Goal: Check status

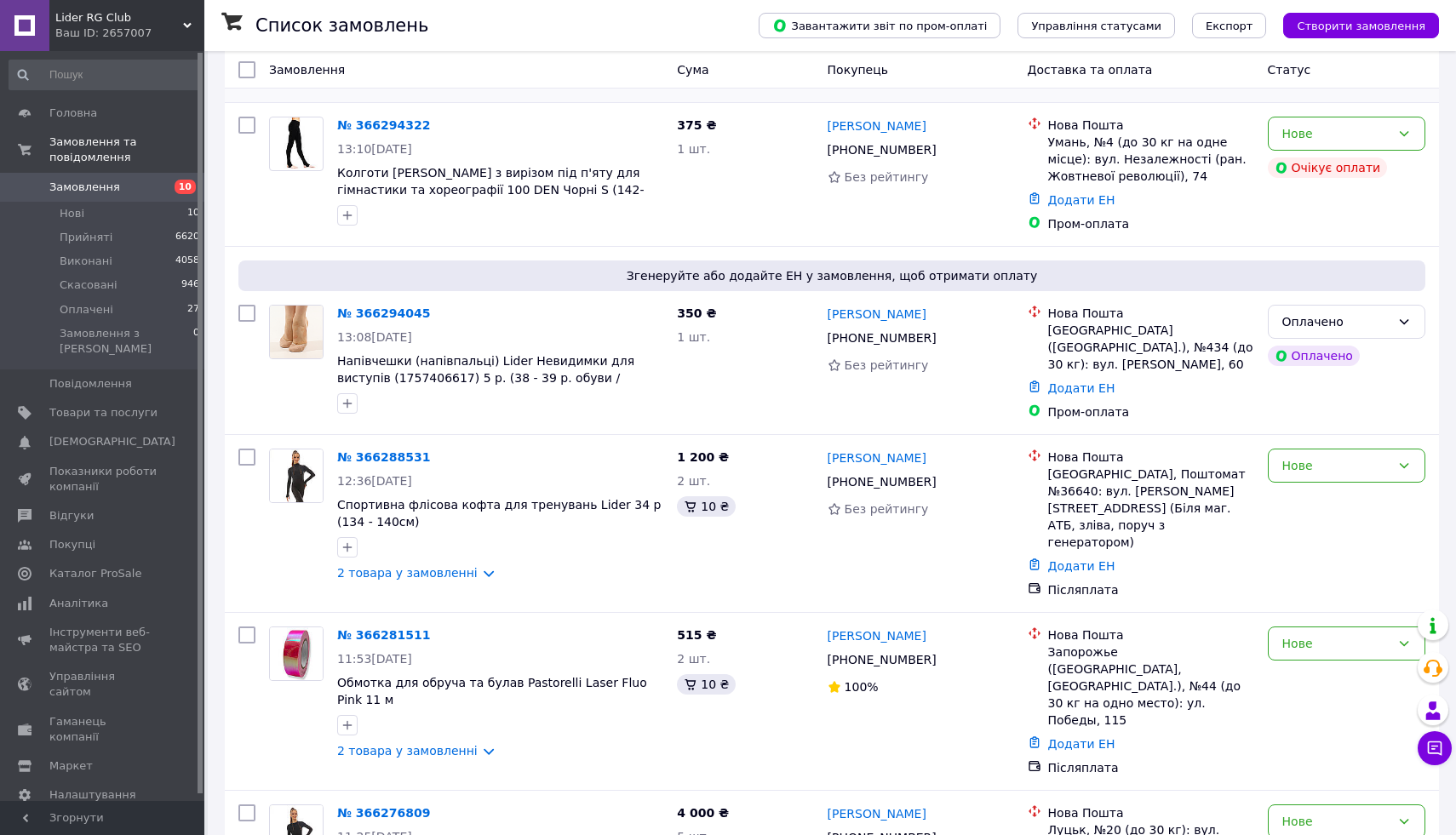
scroll to position [598, 0]
